Goal: Check status: Check status

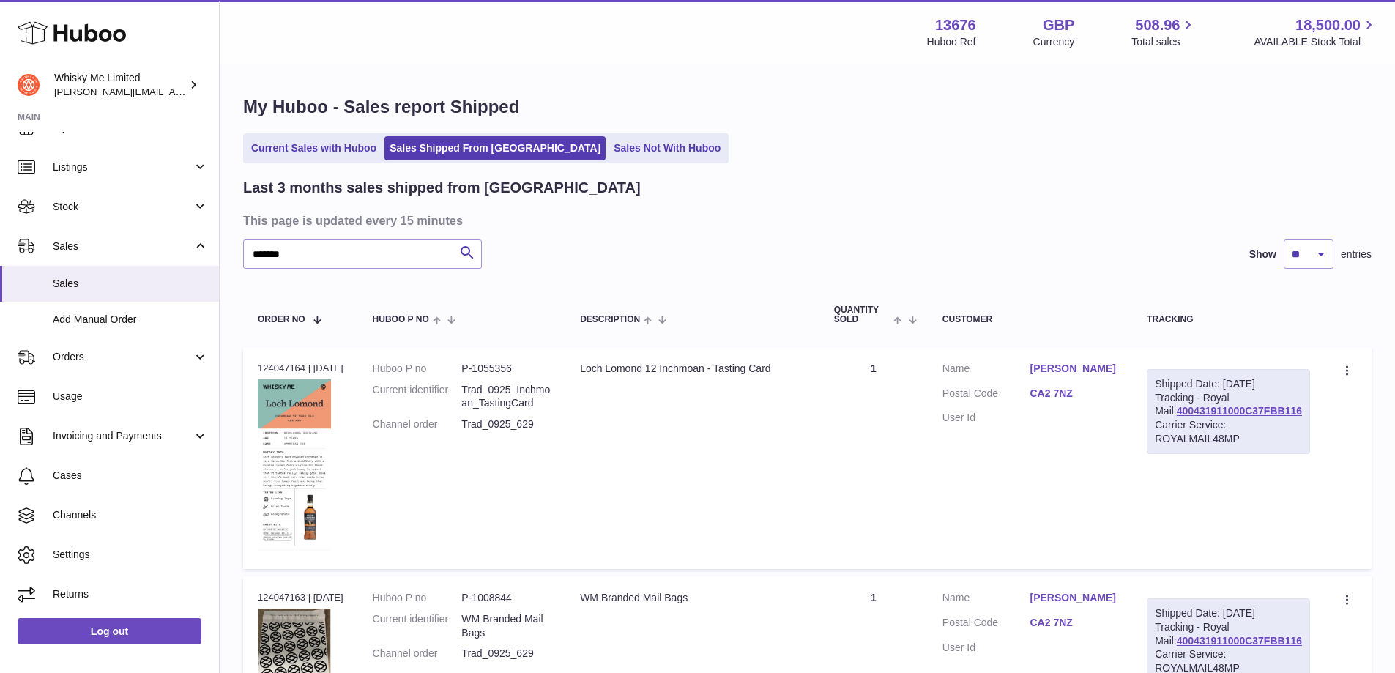
click at [785, 239] on div "******* Search Show ** ** ** entries" at bounding box center [807, 253] width 1128 height 29
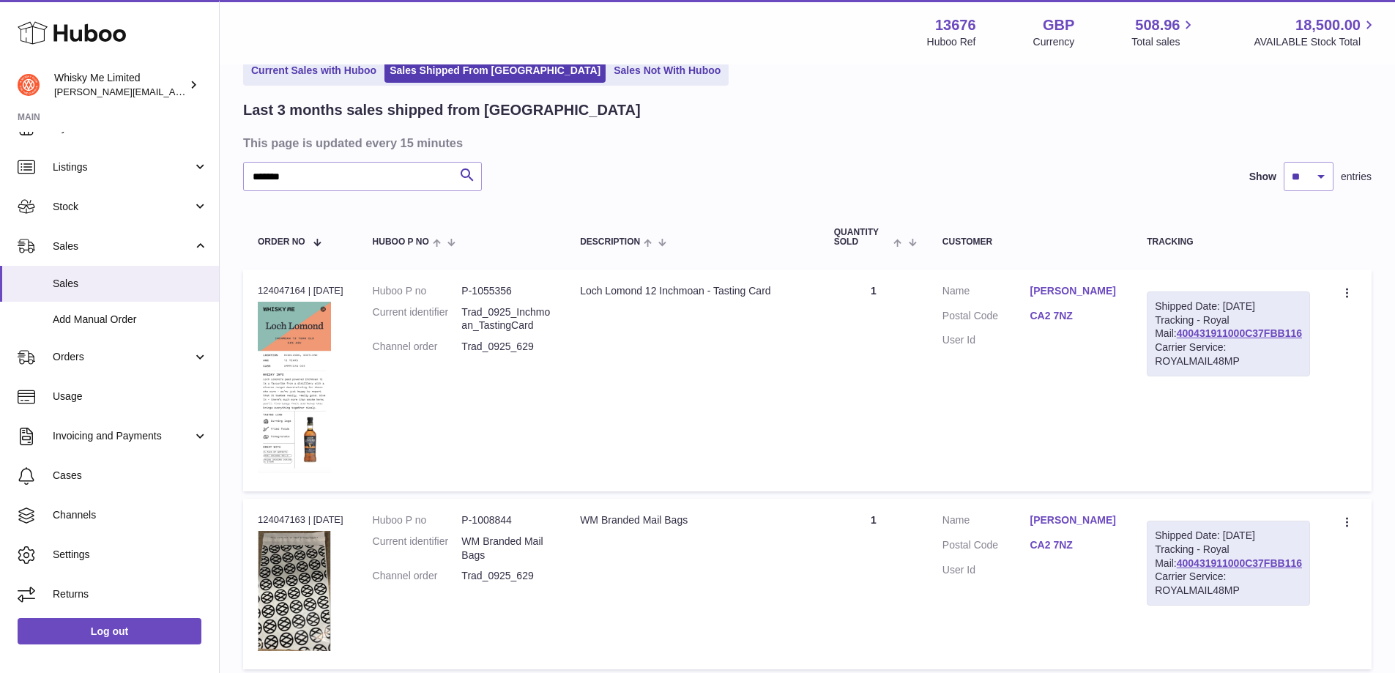
scroll to position [73, 0]
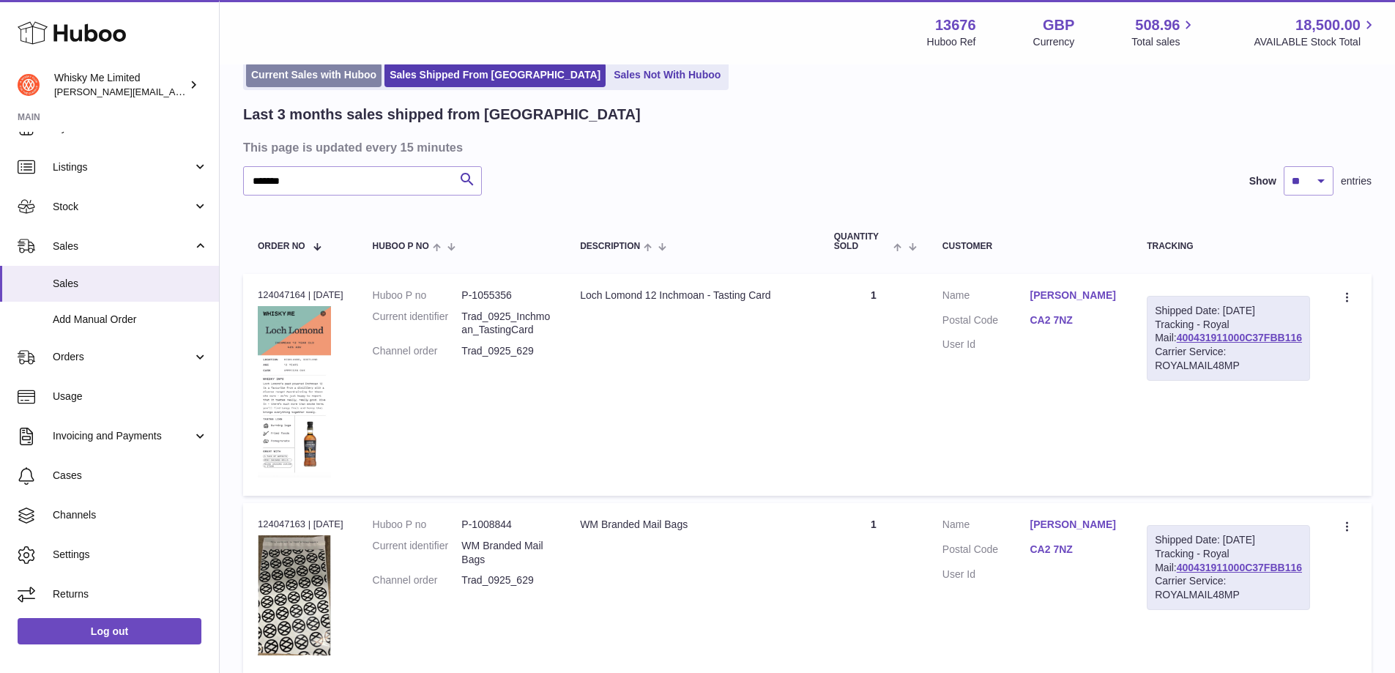
click at [319, 74] on link "Current Sales with Huboo" at bounding box center [313, 75] width 135 height 24
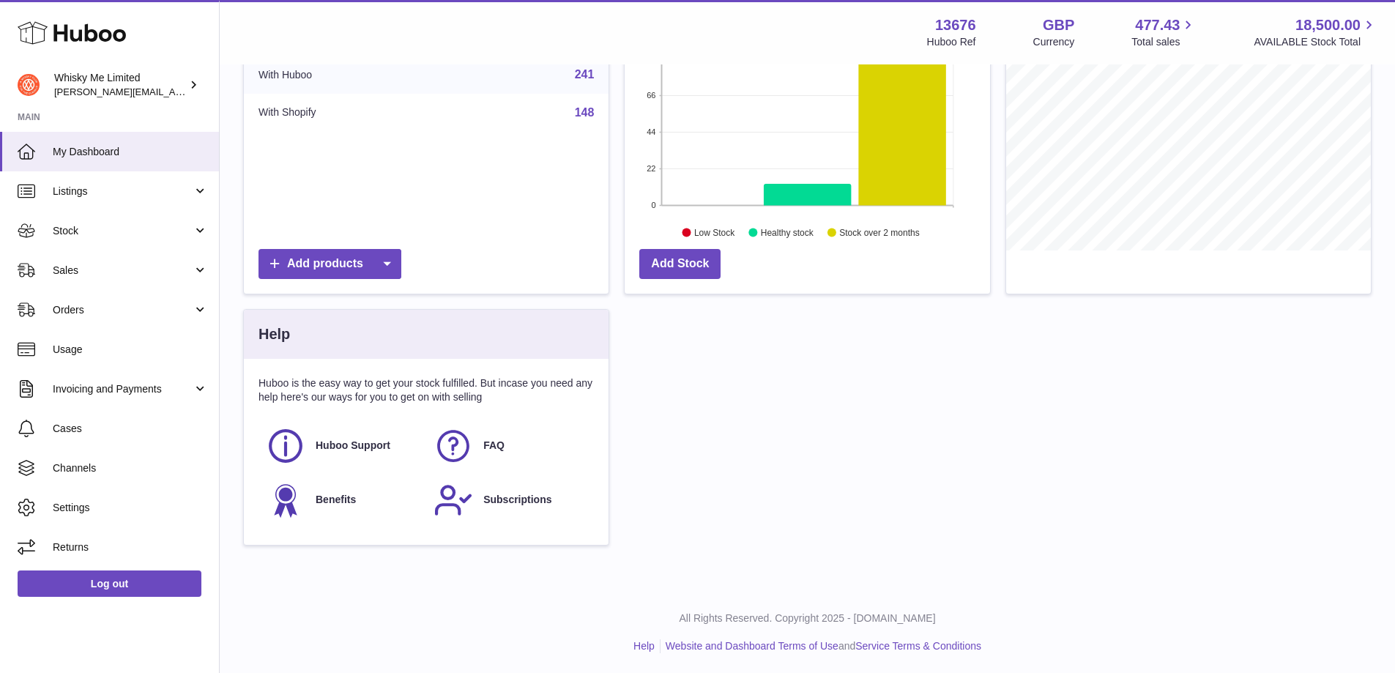
scroll to position [246, 0]
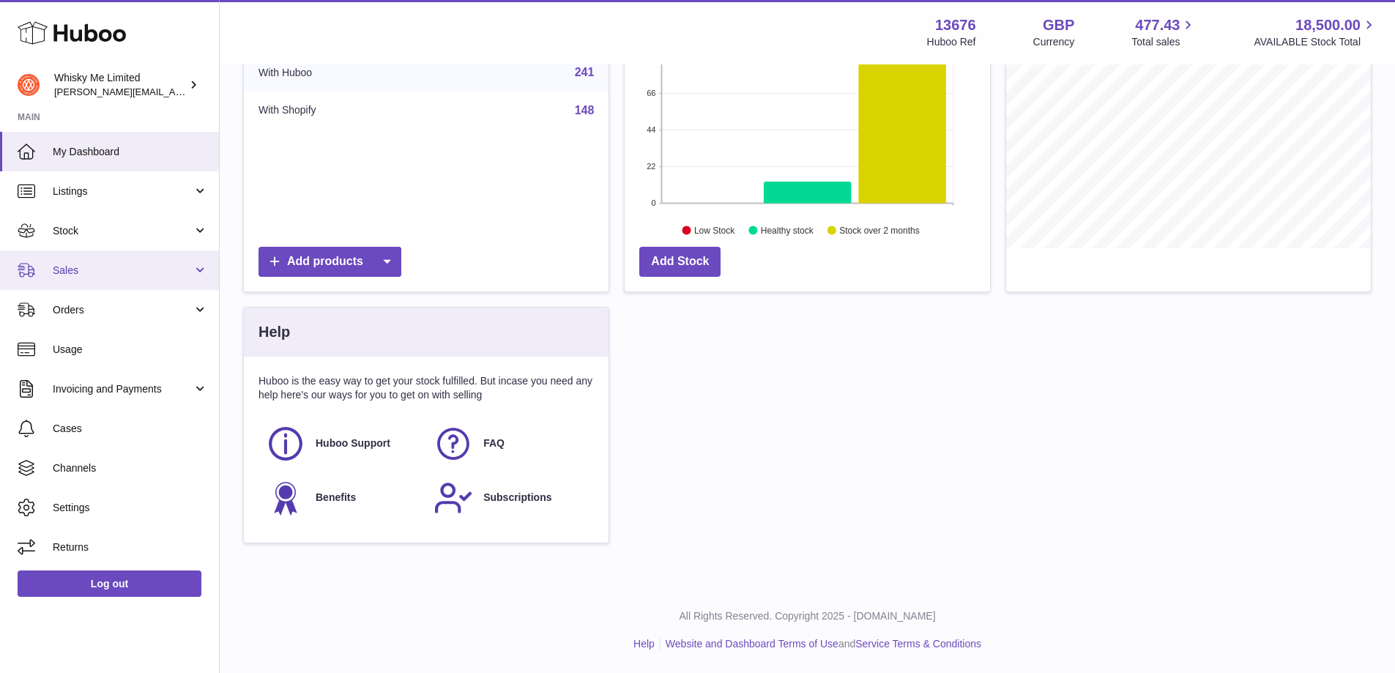
click at [160, 266] on span "Sales" at bounding box center [123, 271] width 140 height 14
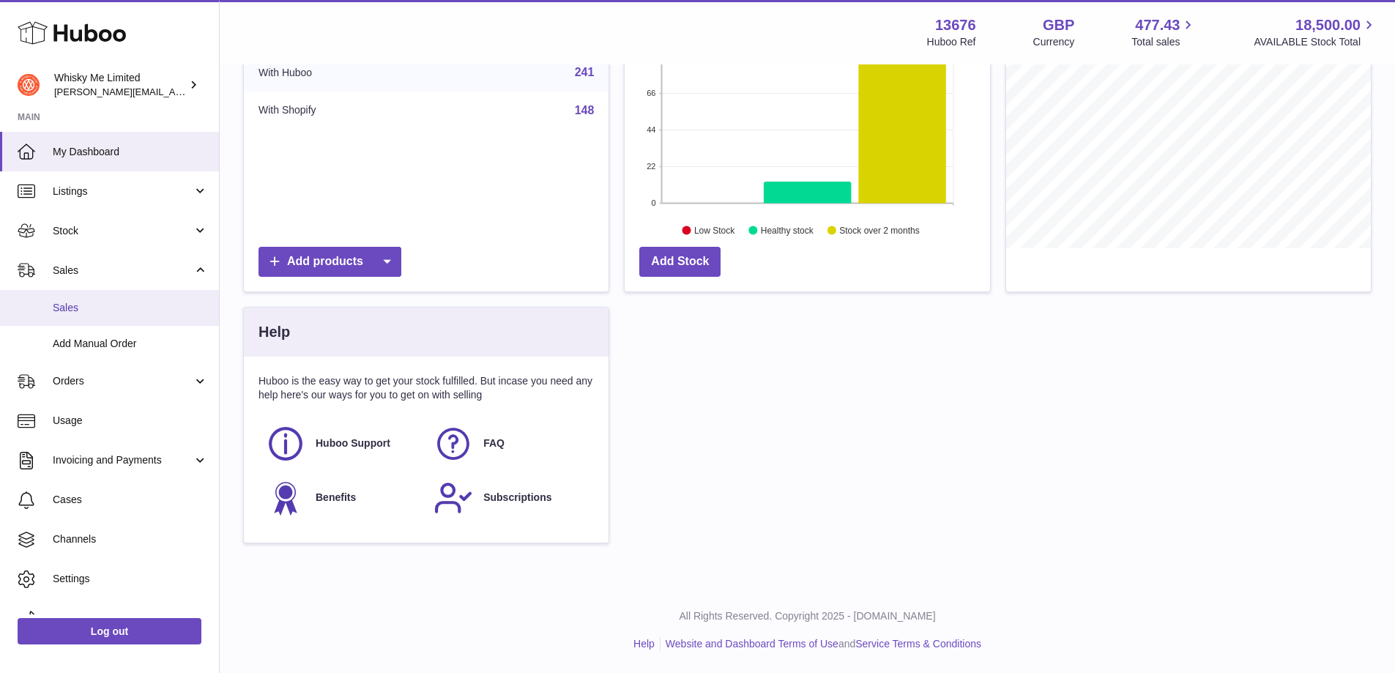
click at [161, 305] on span "Sales" at bounding box center [130, 308] width 155 height 14
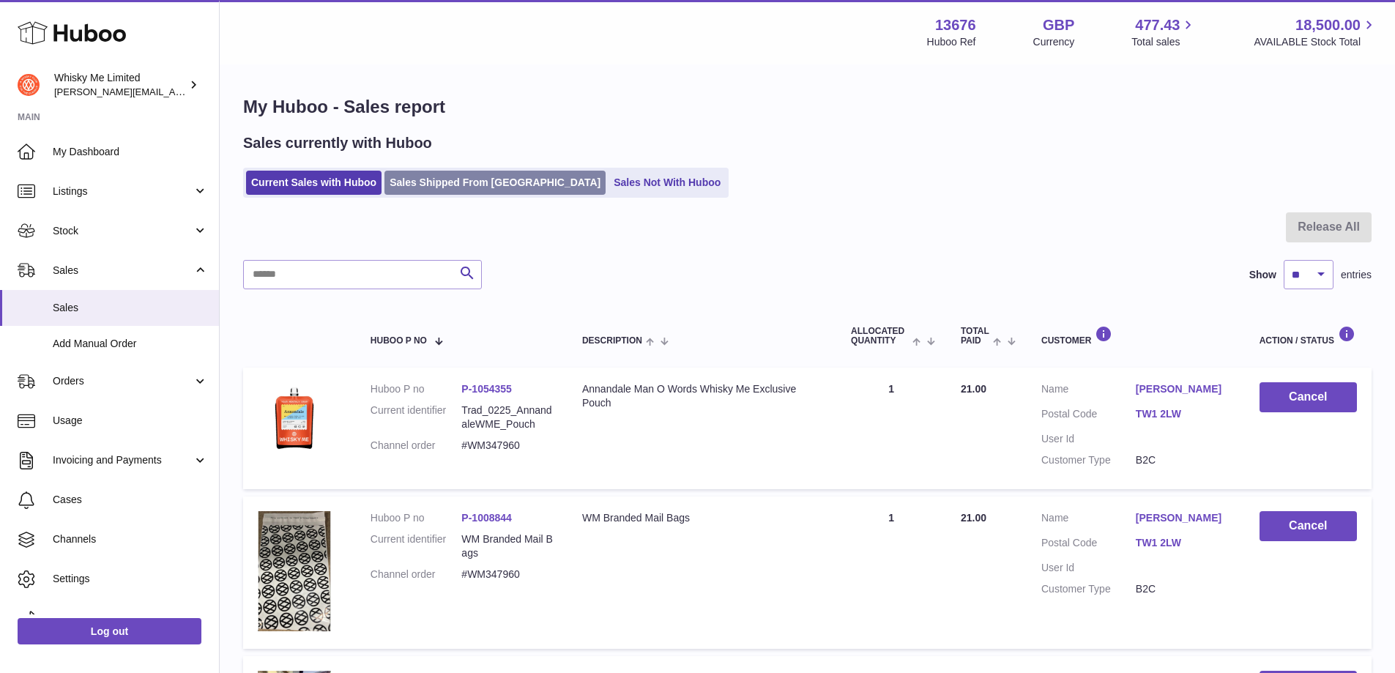
click at [491, 185] on link "Sales Shipped From Huboo" at bounding box center [494, 183] width 221 height 24
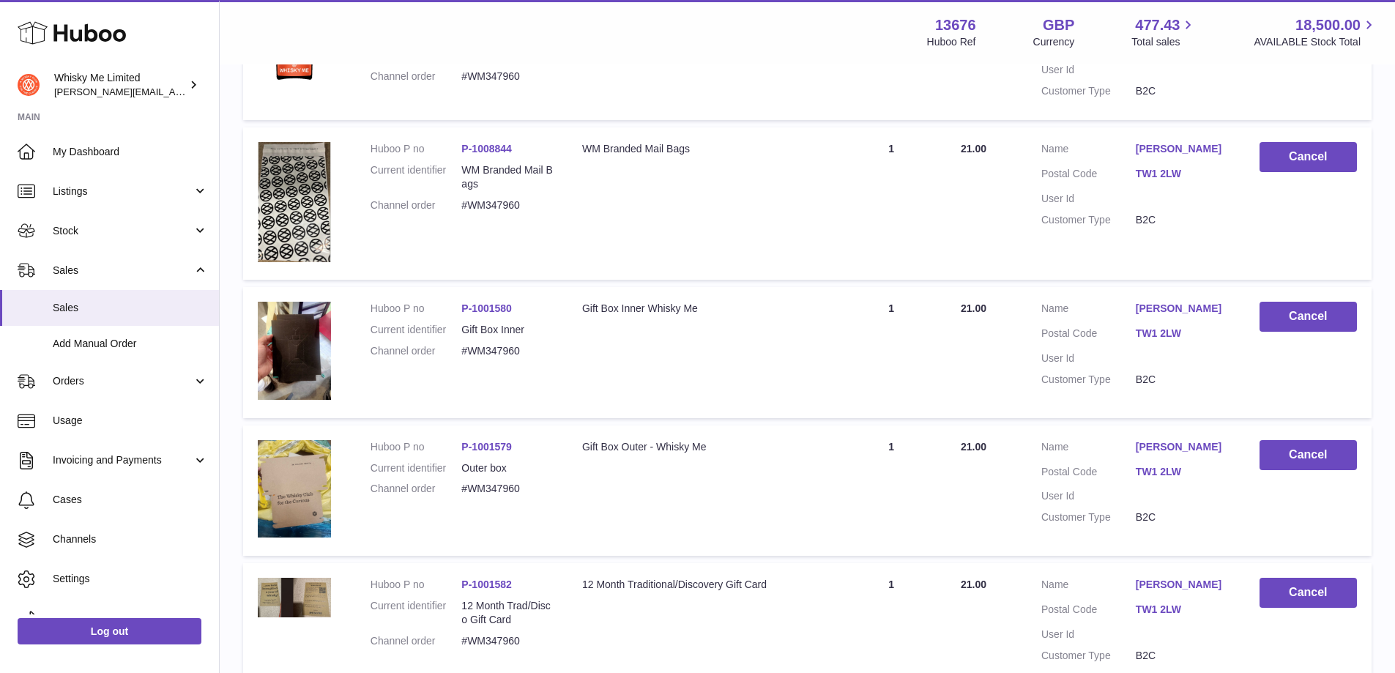
scroll to position [439, 0]
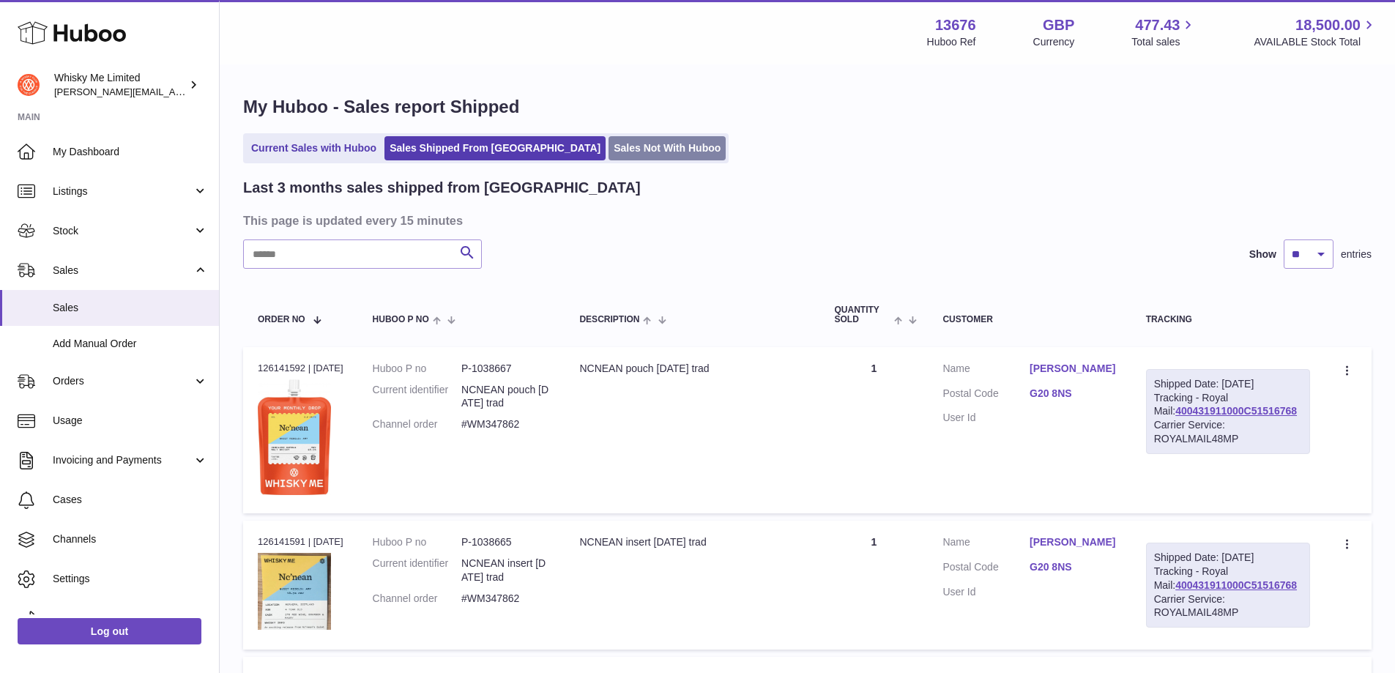
click at [608, 151] on link "Sales Not With Huboo" at bounding box center [666, 148] width 117 height 24
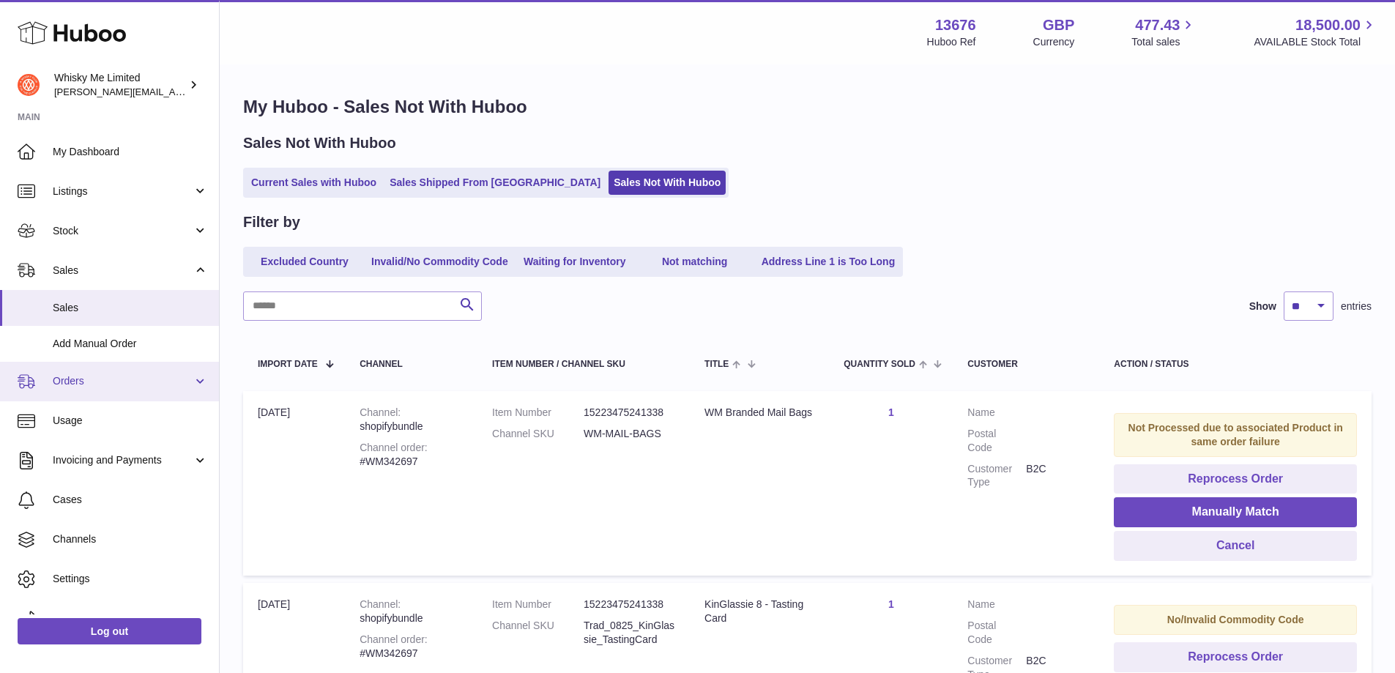
click at [97, 390] on link "Orders" at bounding box center [109, 382] width 219 height 40
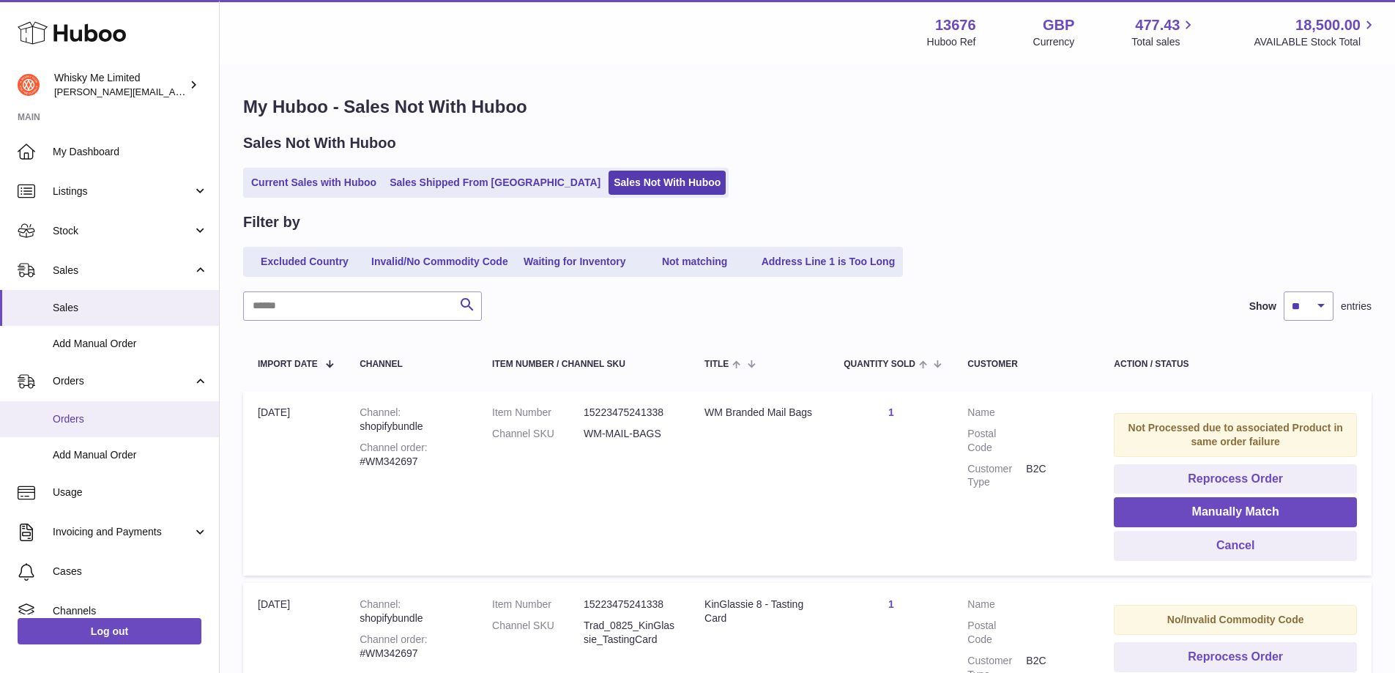
click at [105, 414] on span "Orders" at bounding box center [130, 419] width 155 height 14
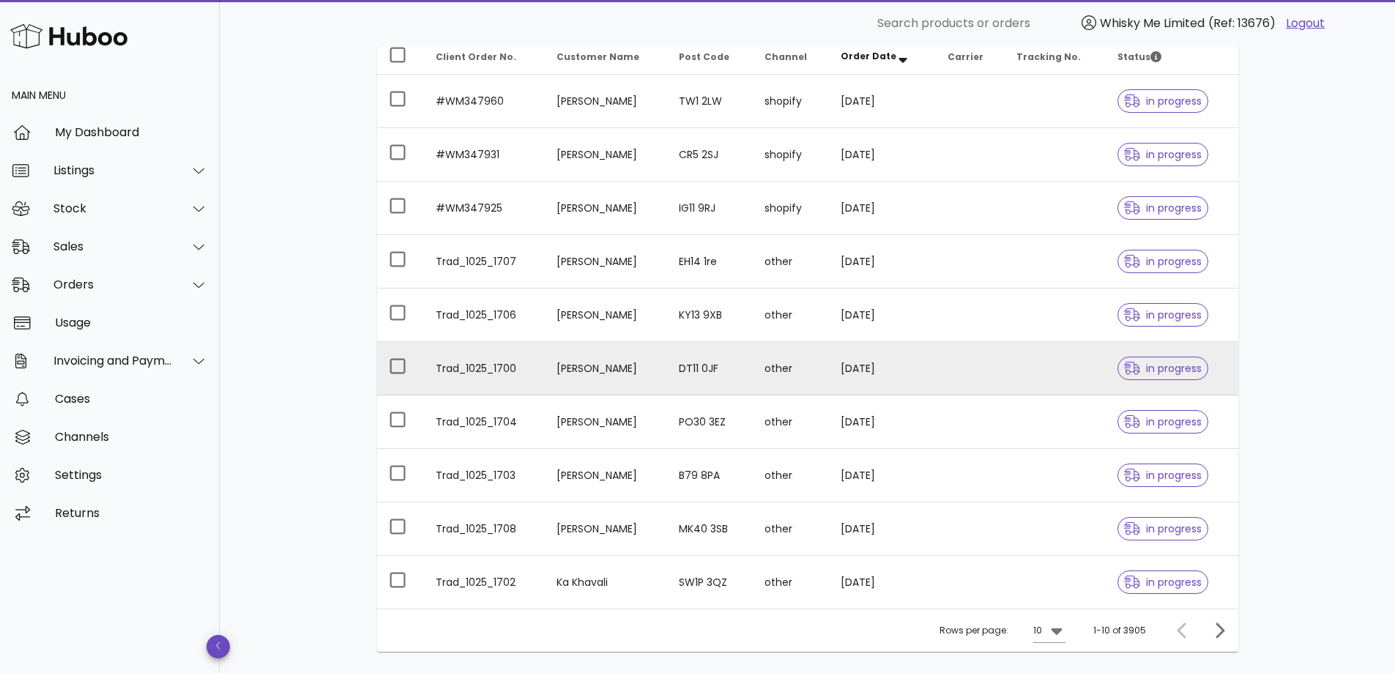
scroll to position [291, 0]
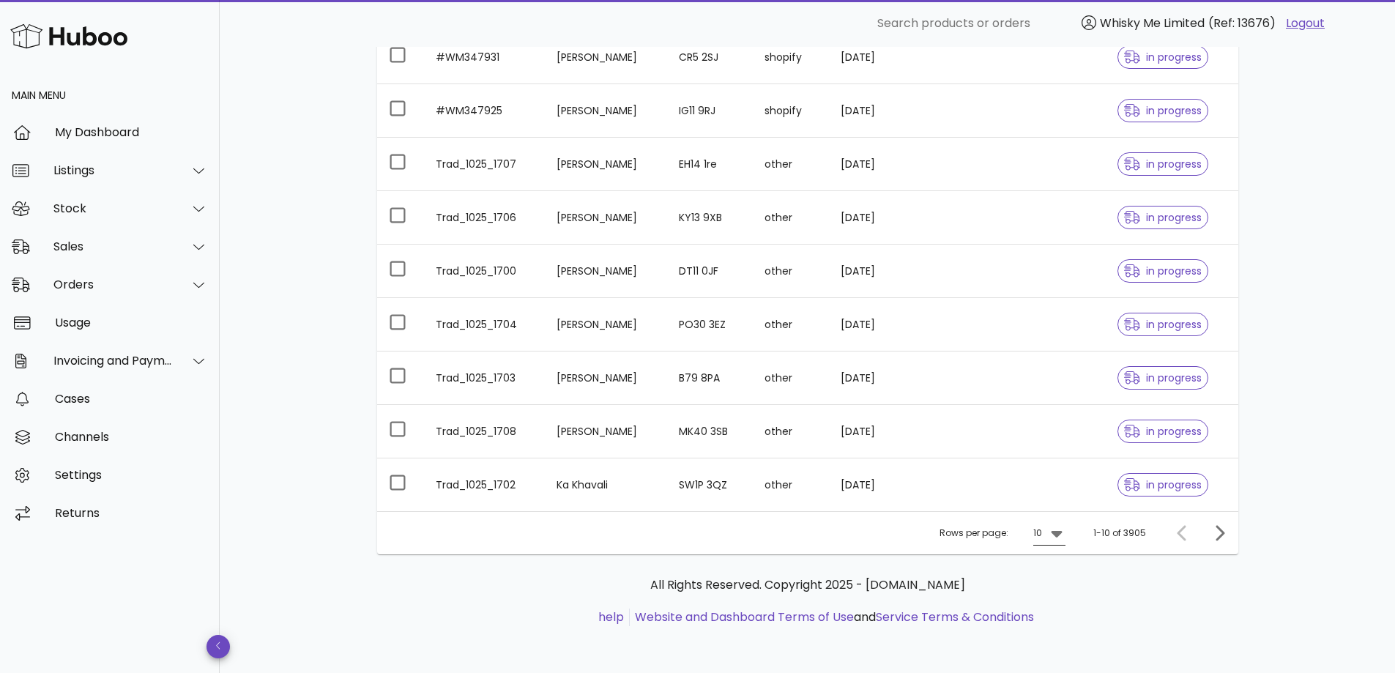
click at [1059, 532] on icon at bounding box center [1056, 534] width 11 height 7
click at [1046, 581] on div "25" at bounding box center [1054, 579] width 38 height 35
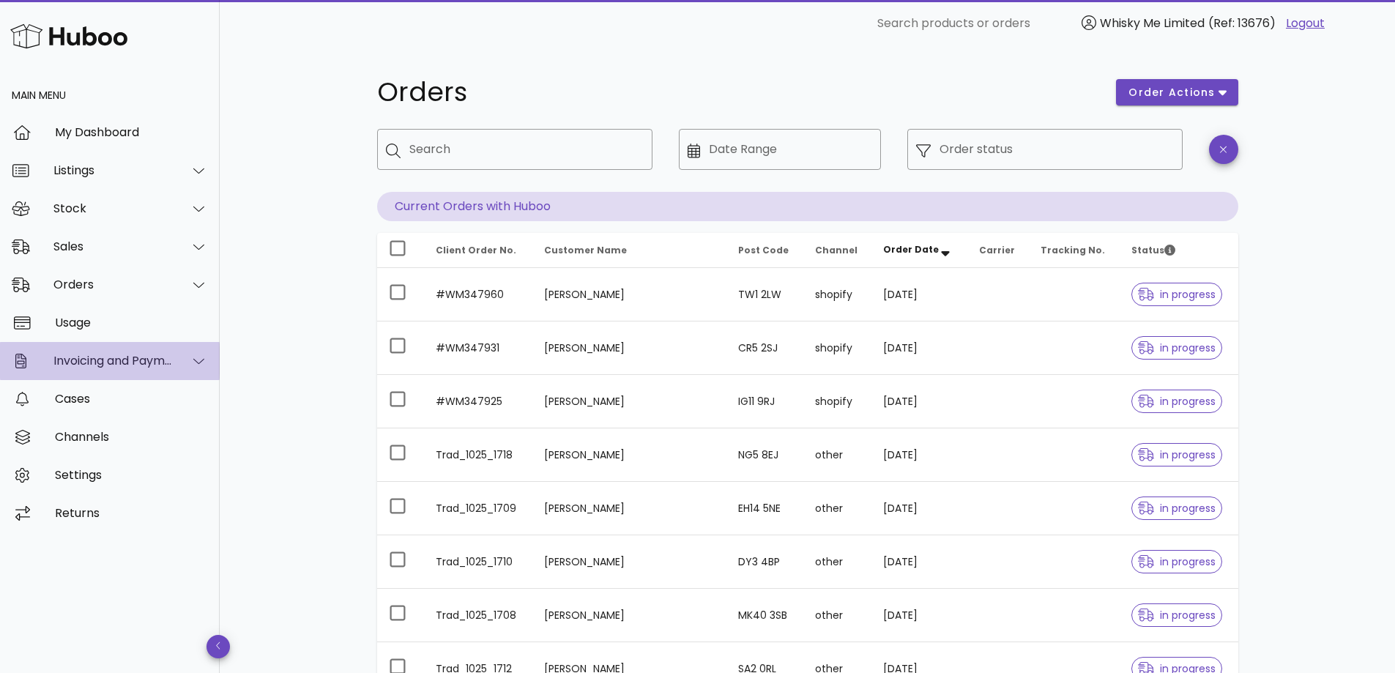
click at [144, 376] on div "Invoicing and Payments" at bounding box center [110, 361] width 220 height 38
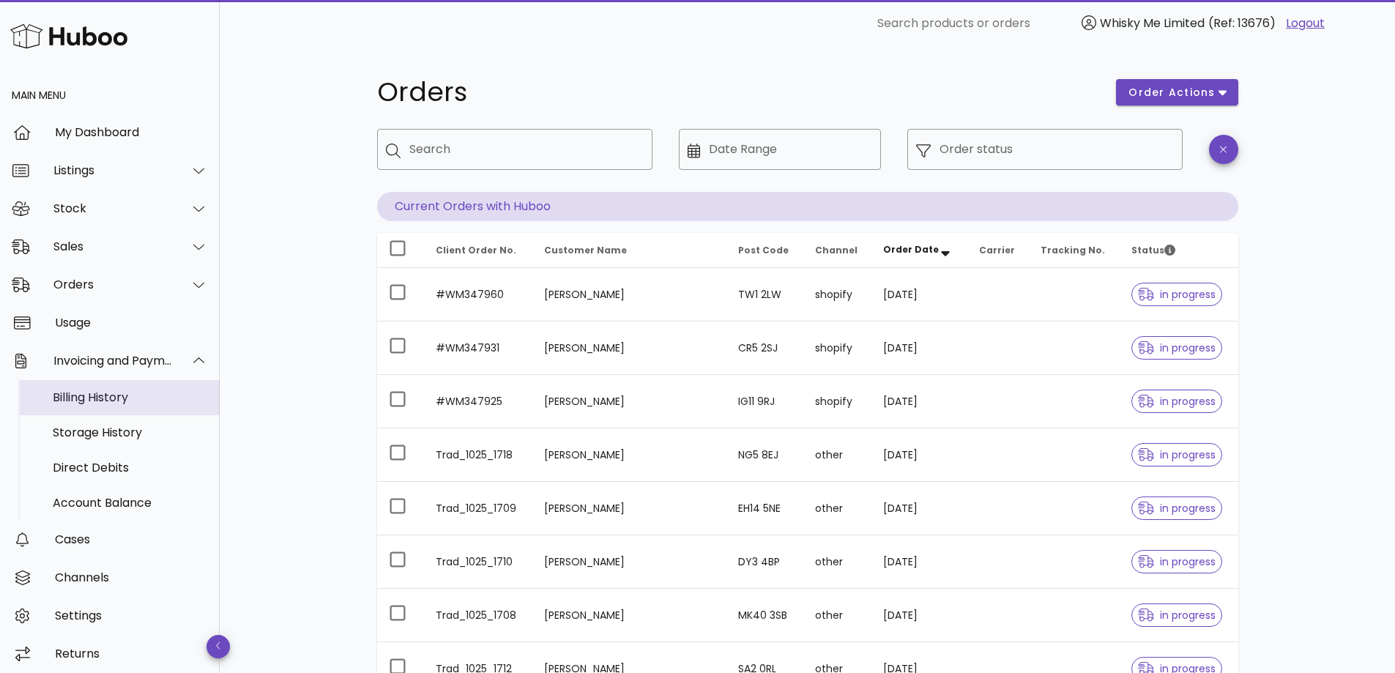
click at [159, 412] on div "Billing History" at bounding box center [130, 396] width 155 height 31
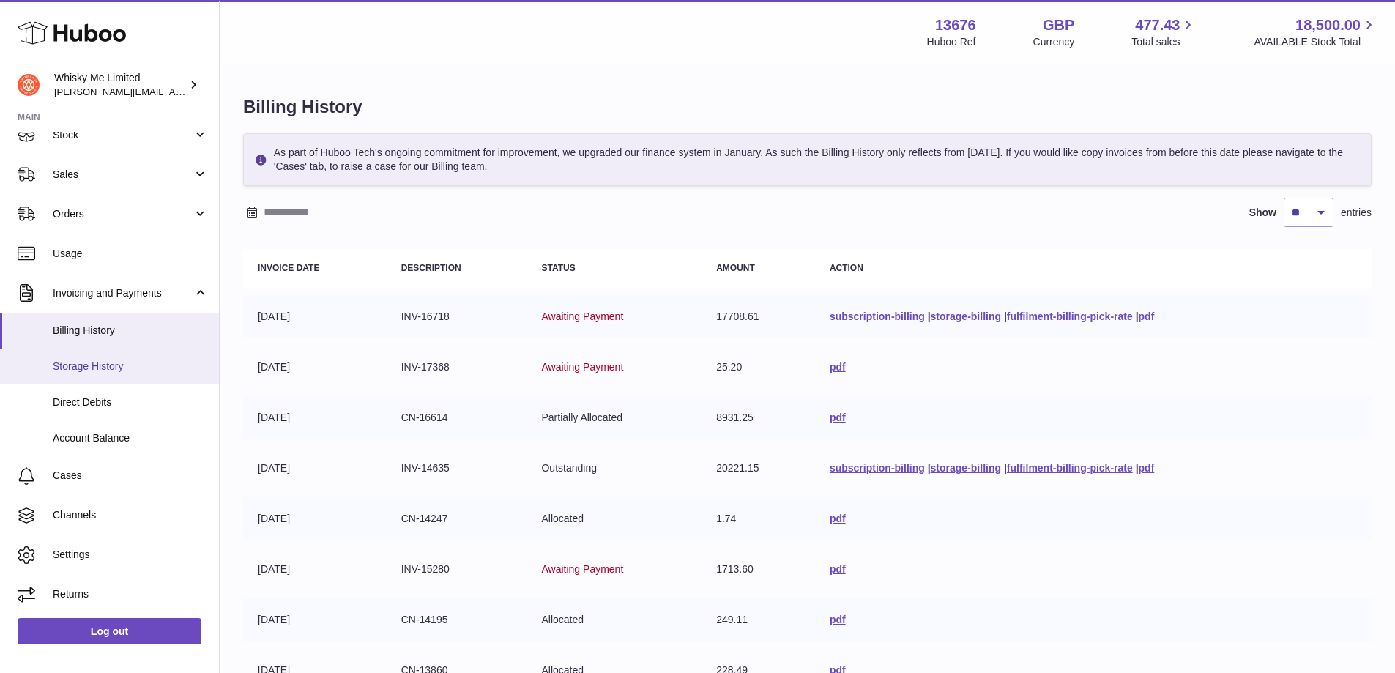
click at [125, 377] on link "Storage History" at bounding box center [109, 367] width 219 height 36
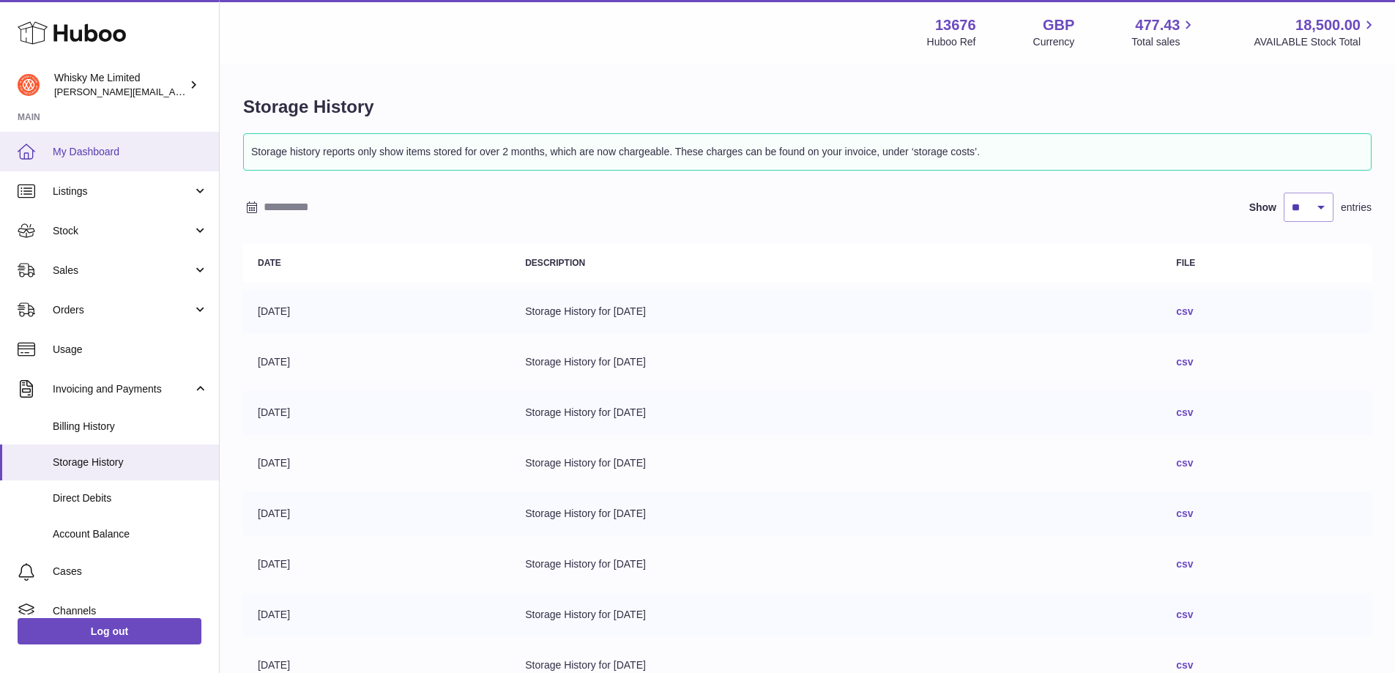
click at [121, 165] on link "My Dashboard" at bounding box center [109, 152] width 219 height 40
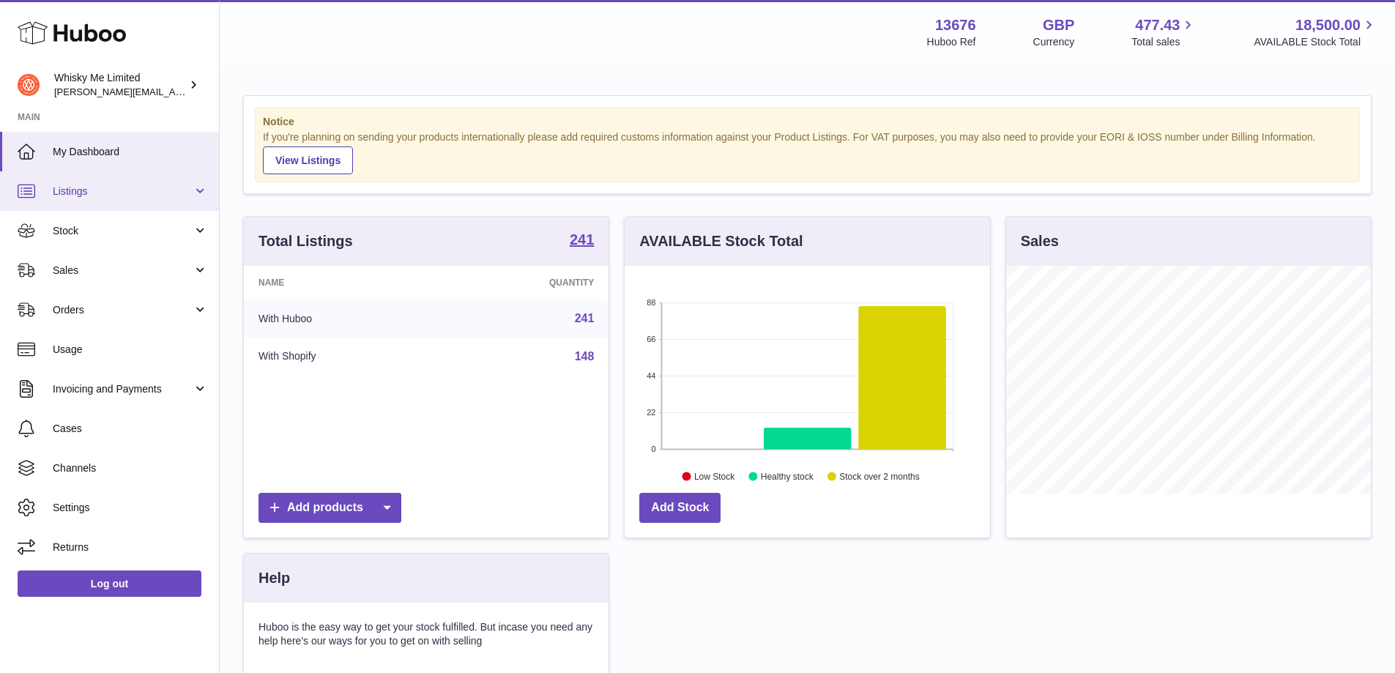
click at [201, 190] on link "Listings" at bounding box center [109, 191] width 219 height 40
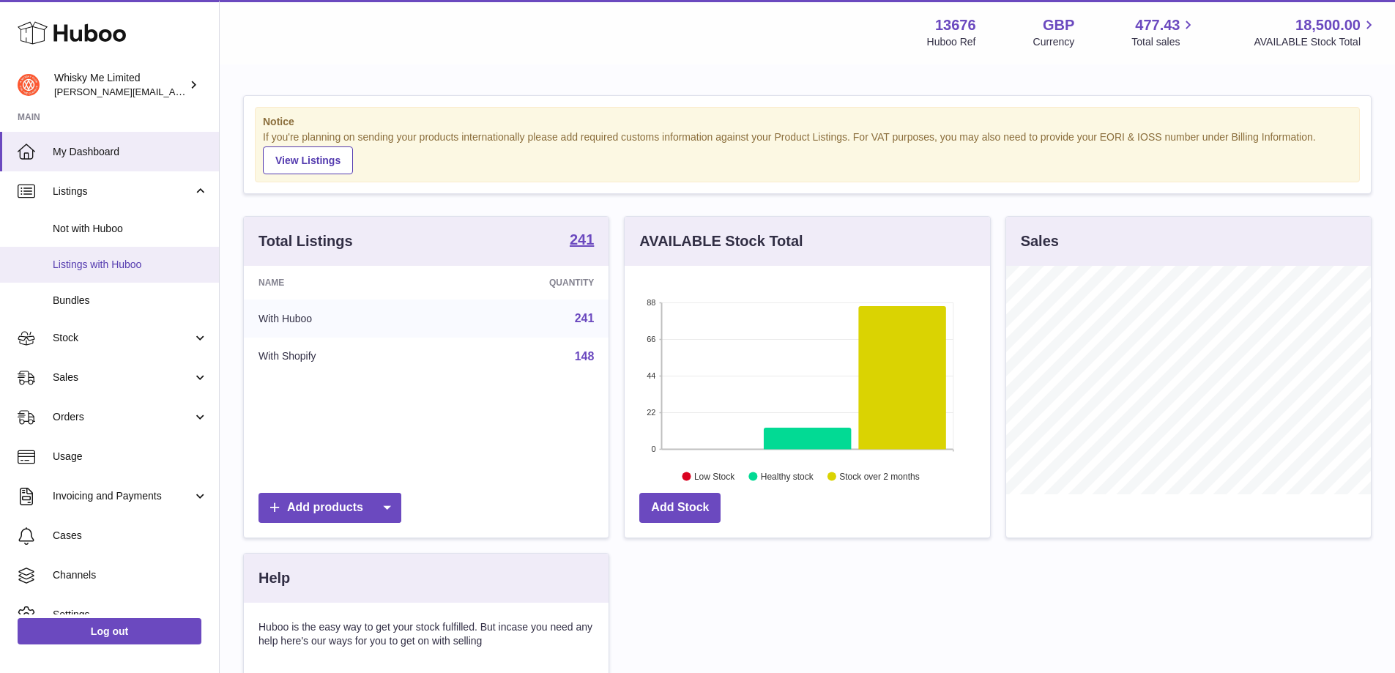
click at [155, 256] on link "Listings with Huboo" at bounding box center [109, 265] width 219 height 36
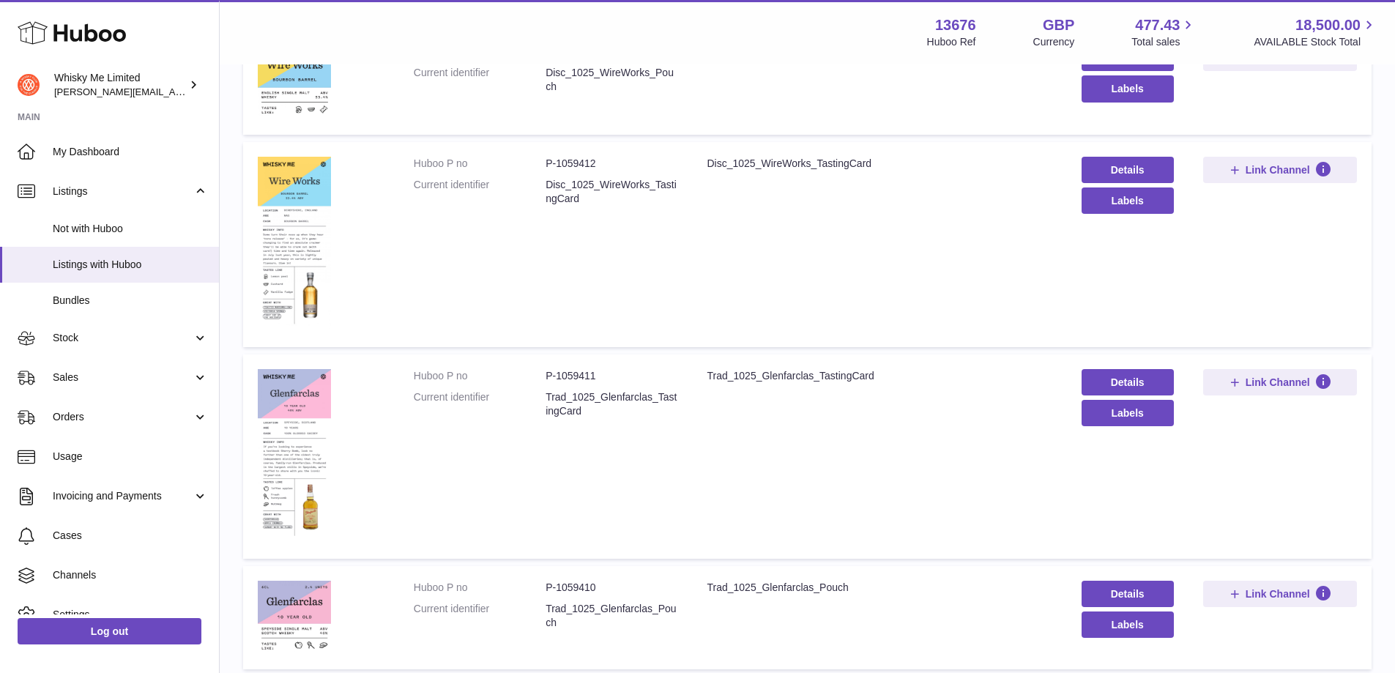
scroll to position [220, 0]
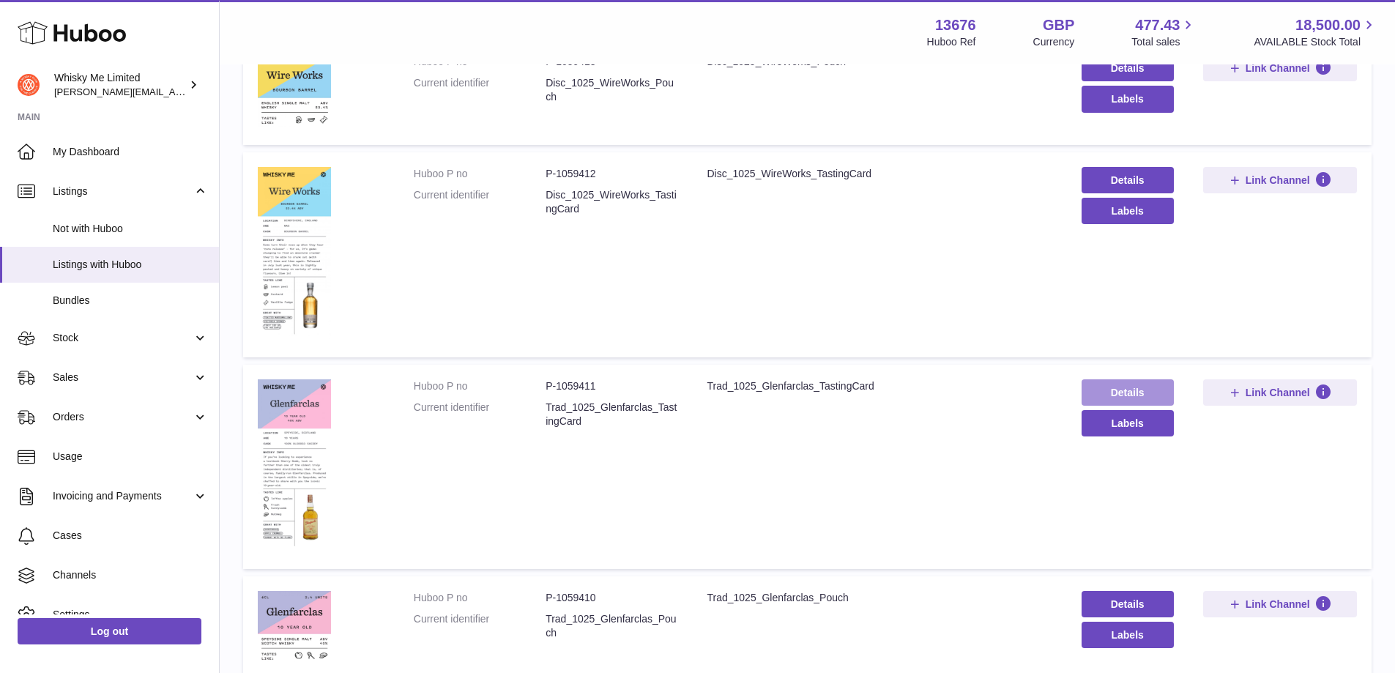
click at [1137, 398] on link "Details" at bounding box center [1127, 392] width 92 height 26
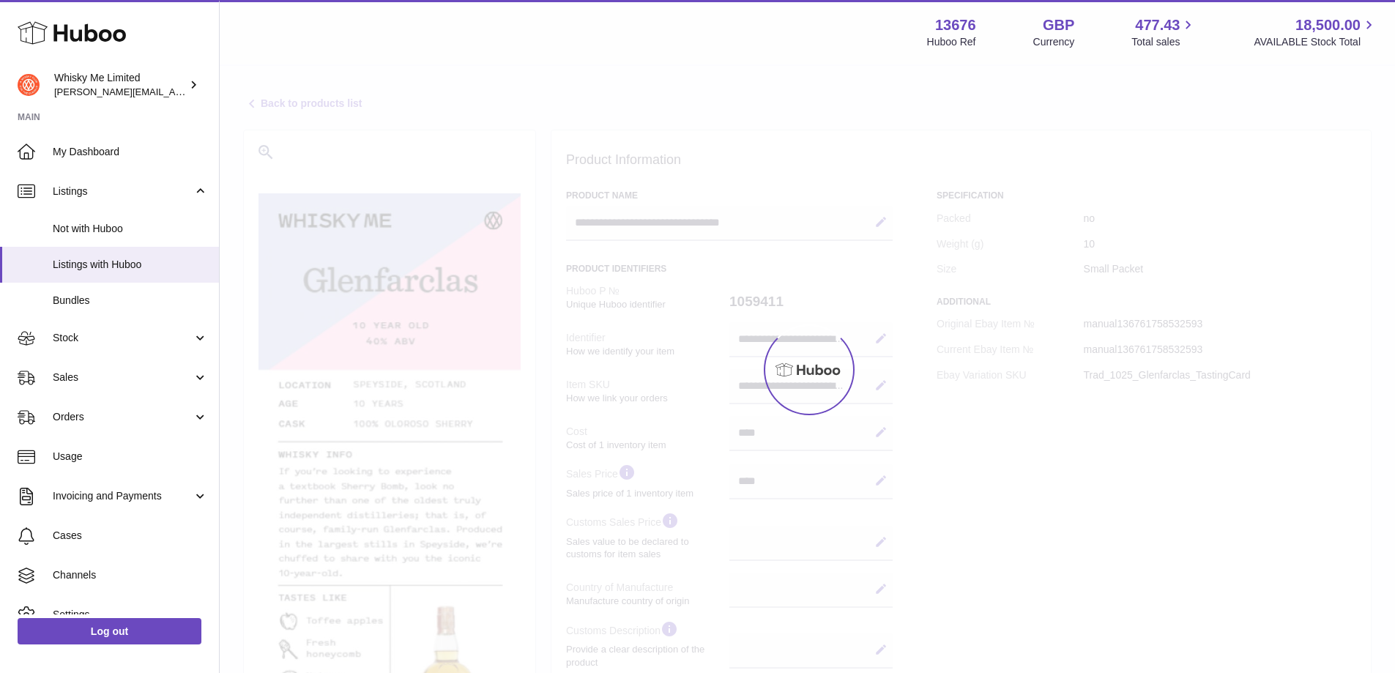
select select
select select "****"
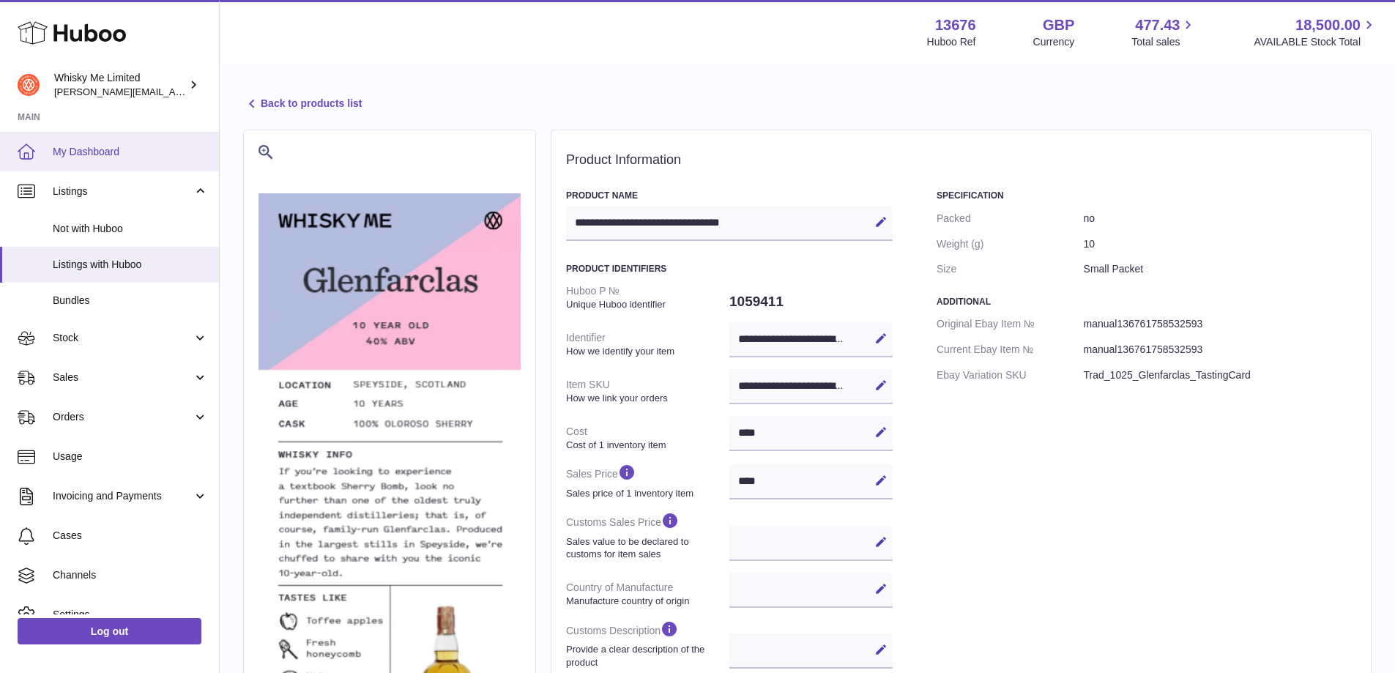
click at [95, 165] on link "My Dashboard" at bounding box center [109, 152] width 219 height 40
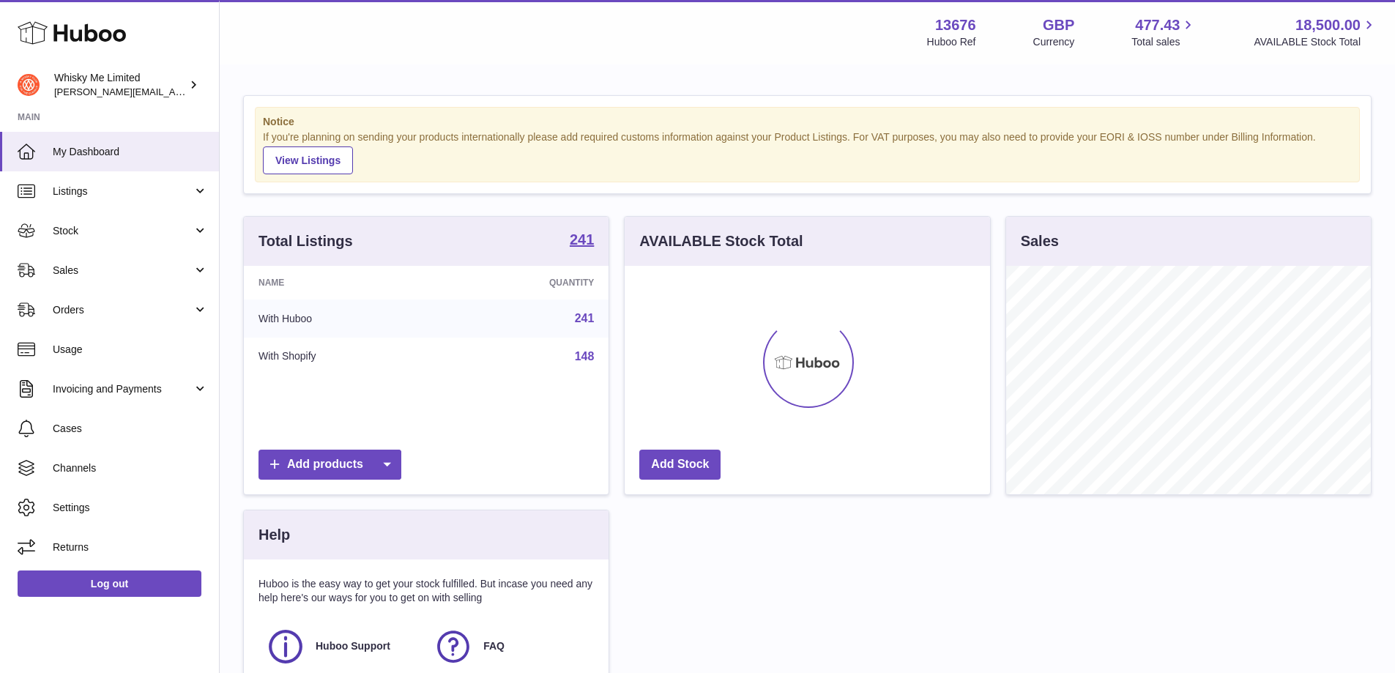
scroll to position [228, 365]
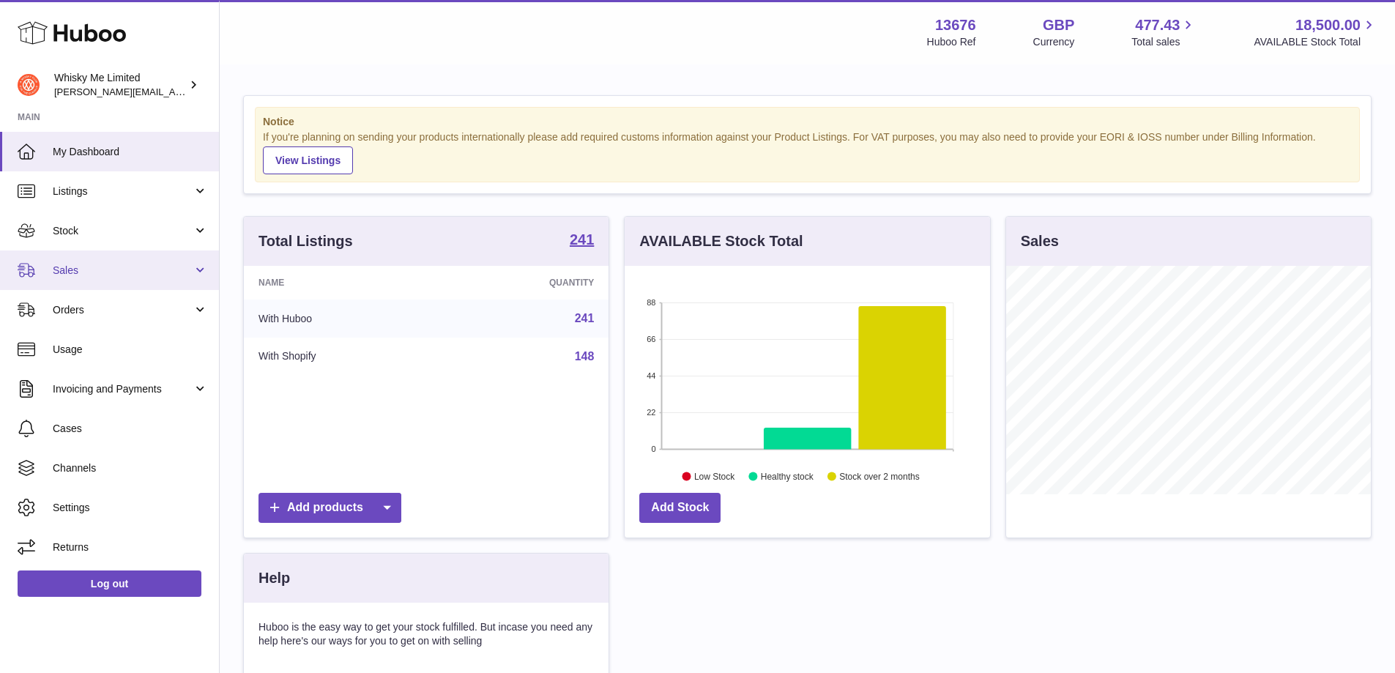
click at [51, 286] on link "Sales" at bounding box center [109, 270] width 219 height 40
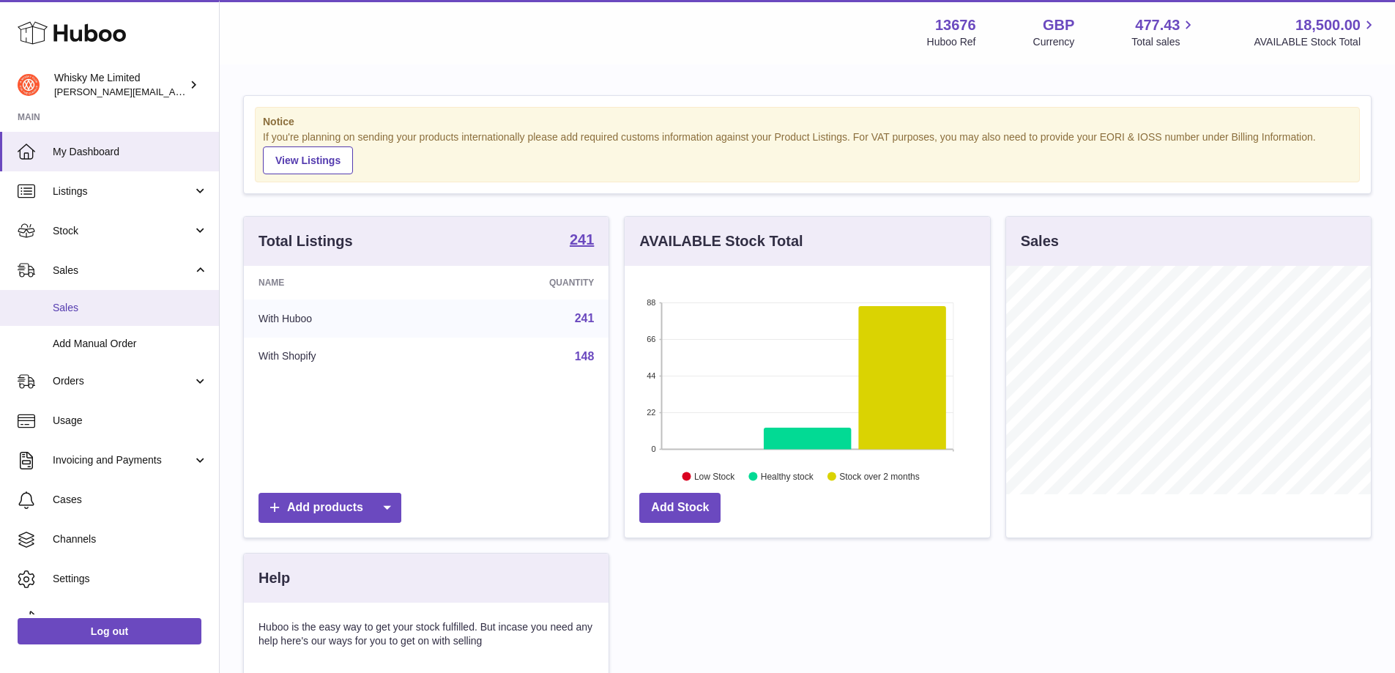
click at [101, 312] on span "Sales" at bounding box center [130, 308] width 155 height 14
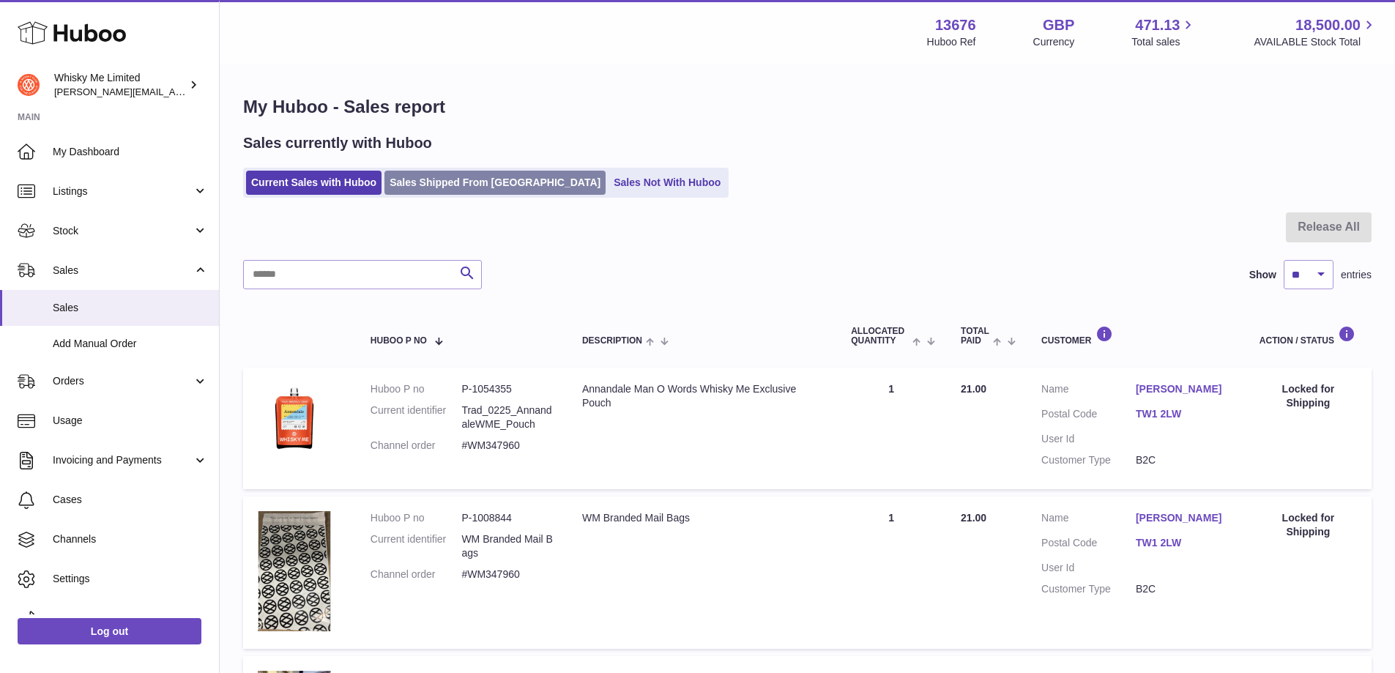
click at [425, 187] on link "Sales Shipped From [GEOGRAPHIC_DATA]" at bounding box center [494, 183] width 221 height 24
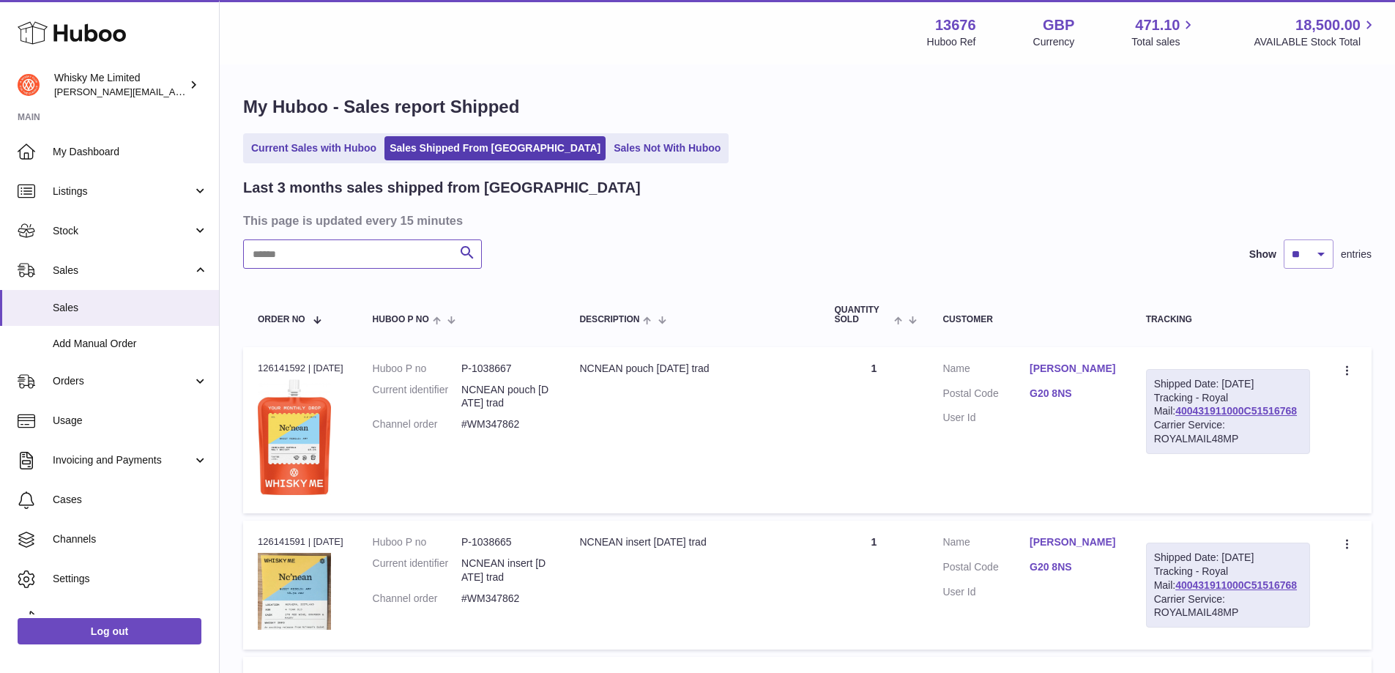
click at [383, 265] on input "text" at bounding box center [362, 253] width 239 height 29
paste input "********"
type input "********"
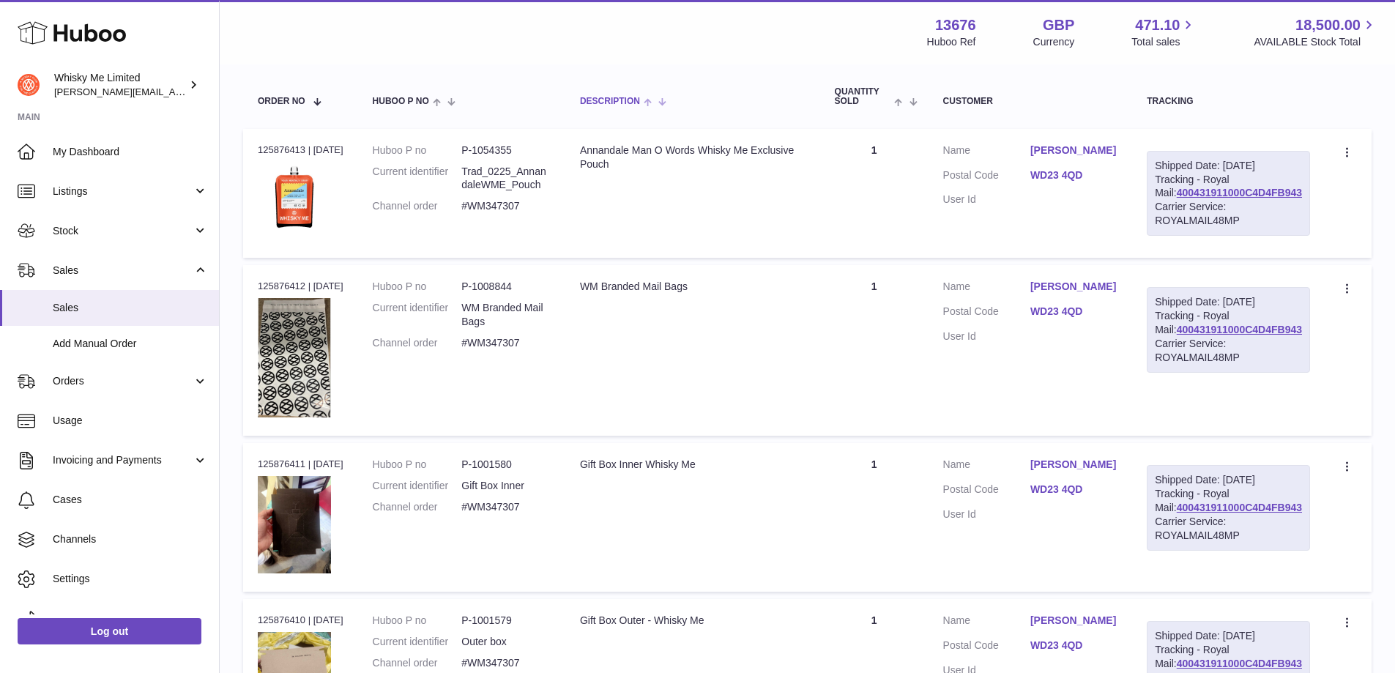
scroll to position [220, 0]
click at [1194, 334] on link "400431911000C4D4FB943" at bounding box center [1239, 328] width 125 height 12
